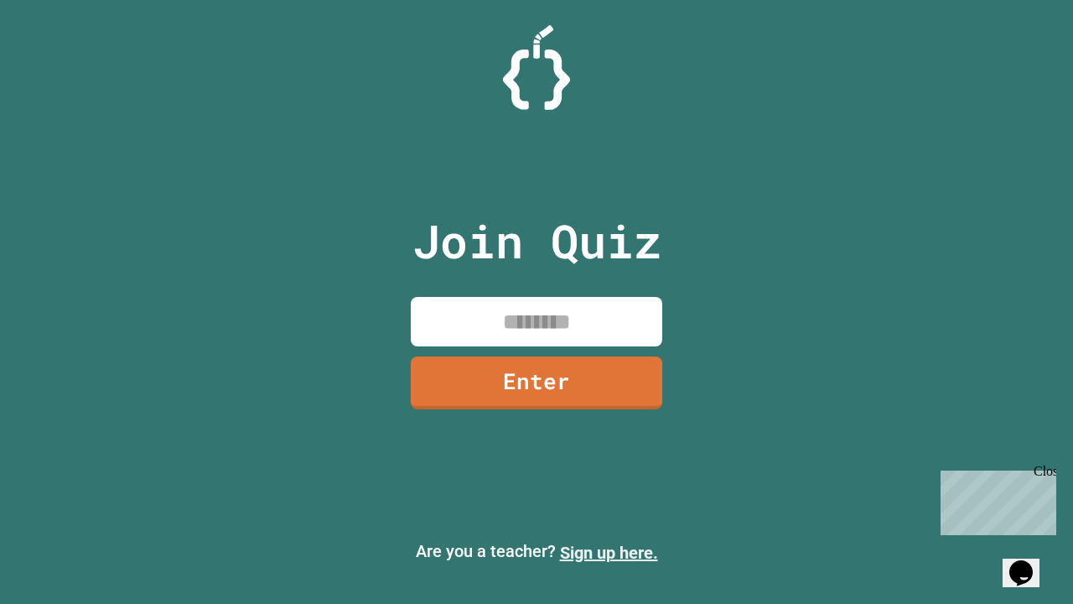
click at [609, 552] on link "Sign up here." at bounding box center [609, 552] width 98 height 20
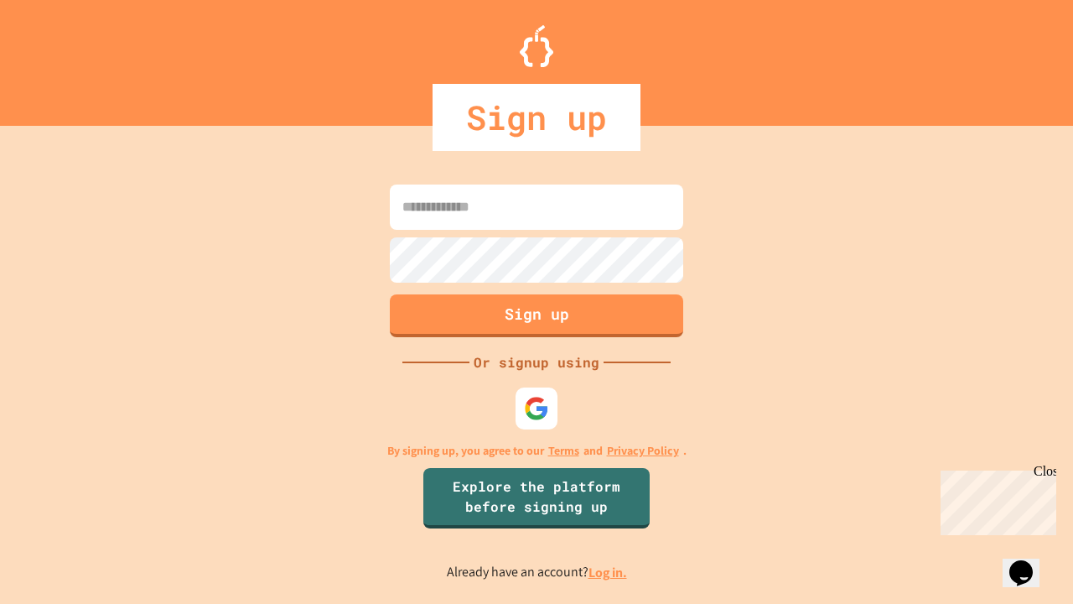
click at [609, 572] on link "Log in." at bounding box center [608, 572] width 39 height 18
